Goal: Obtain resource: Download file/media

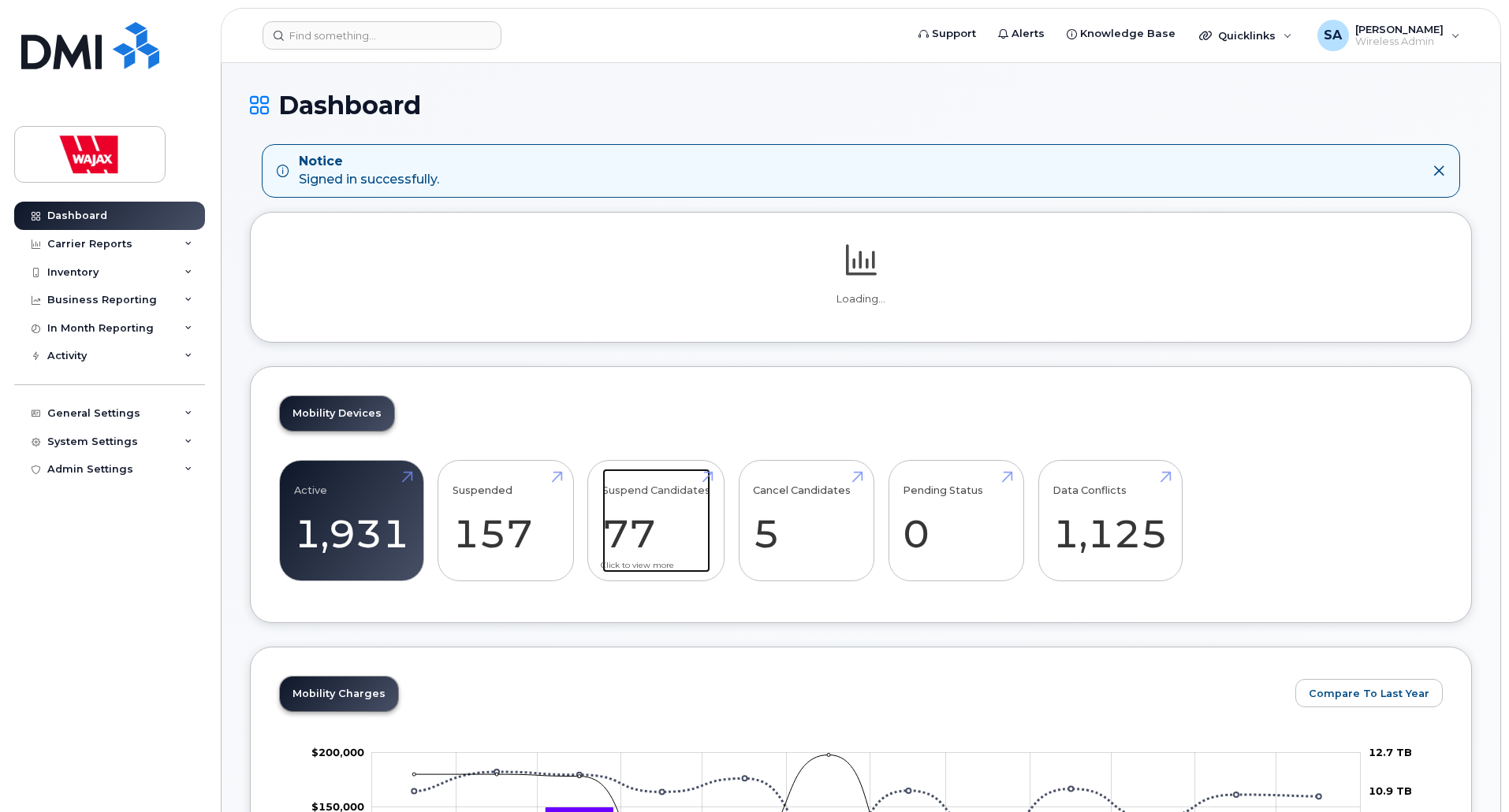
click at [625, 512] on link "Suspend Candidates 77" at bounding box center [656, 521] width 108 height 104
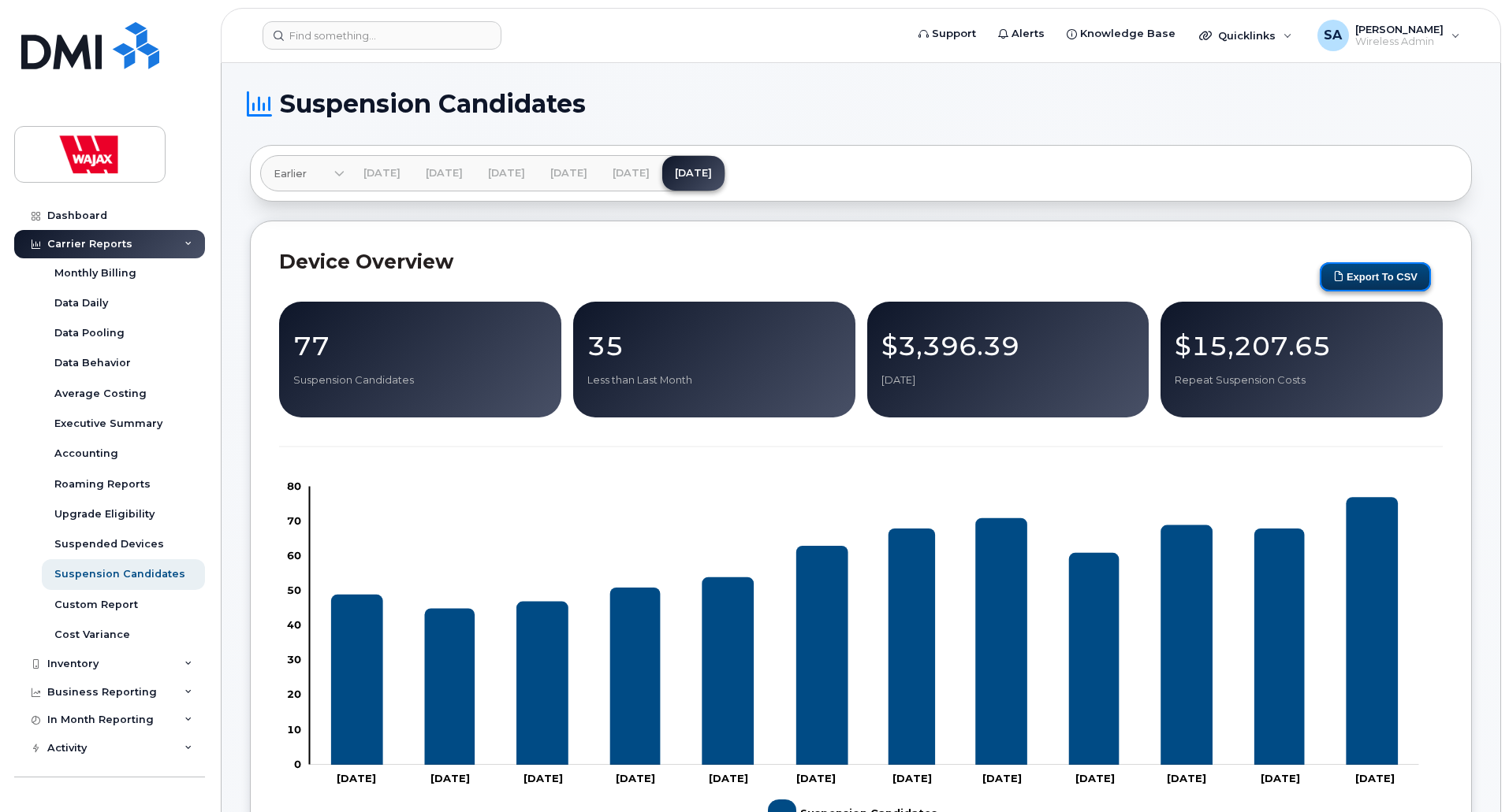
click at [1390, 277] on button "Export to CSV" at bounding box center [1375, 277] width 112 height 29
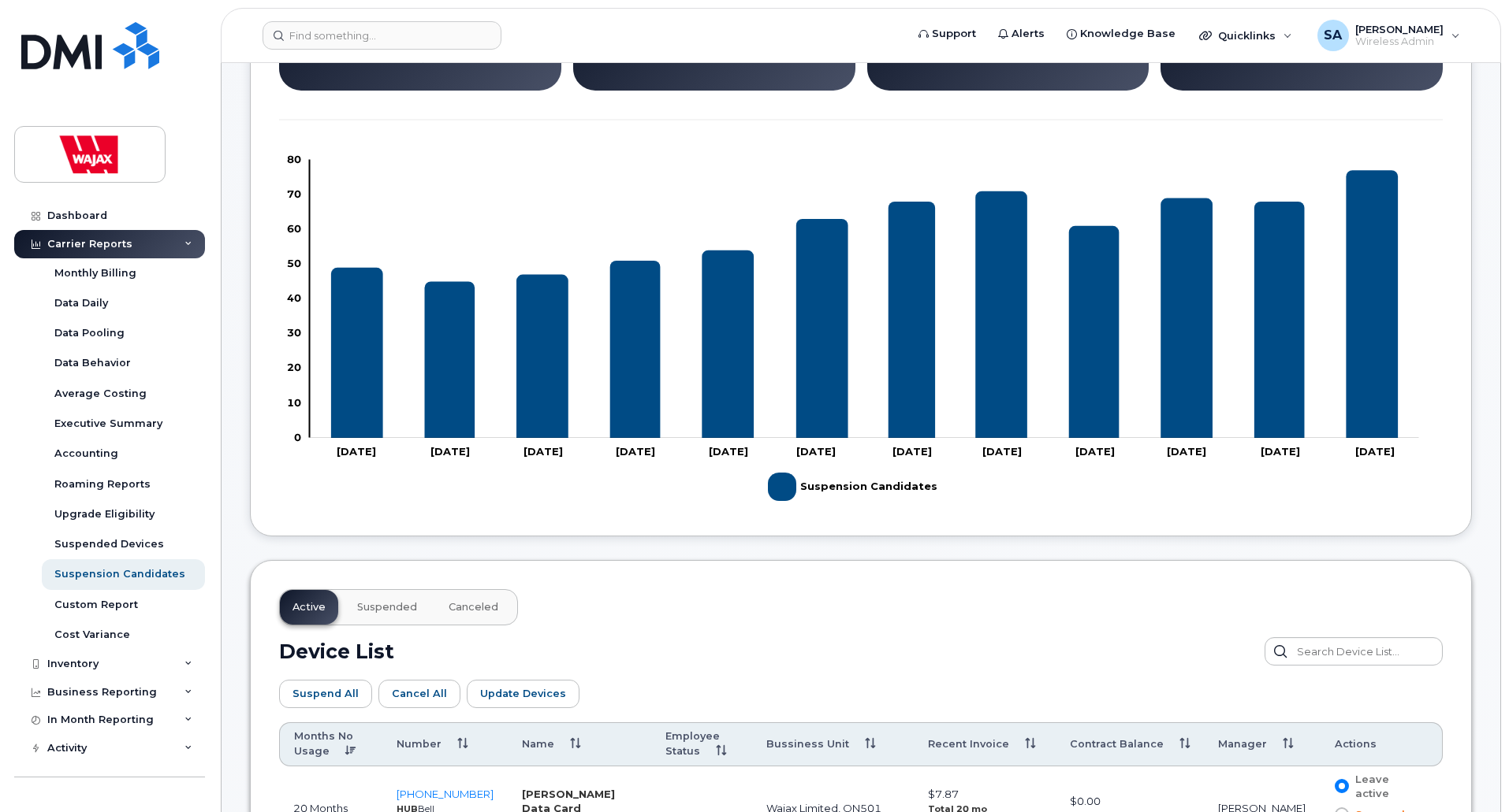
scroll to position [709, 0]
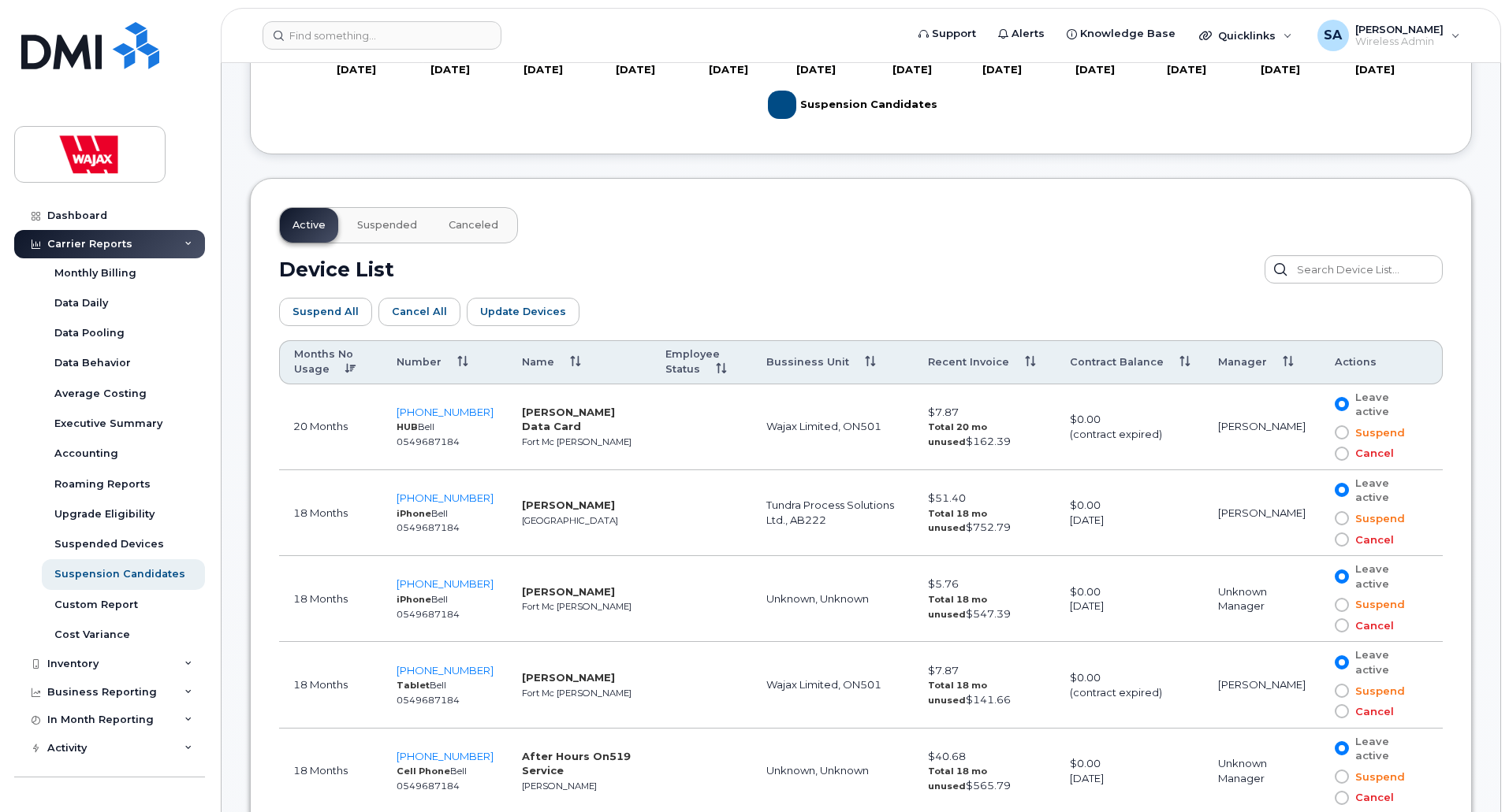
click at [645, 261] on div "Device List" at bounding box center [861, 269] width 1164 height 28
